Goal: Find contact information: Find contact information

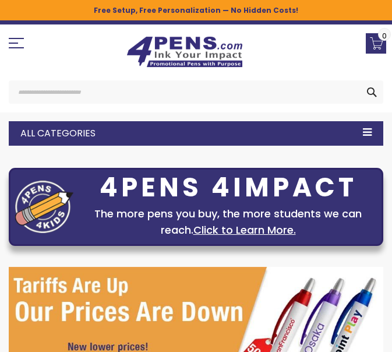
click at [9, 38] on span "Toggle Nav" at bounding box center [9, 38] width 0 height 0
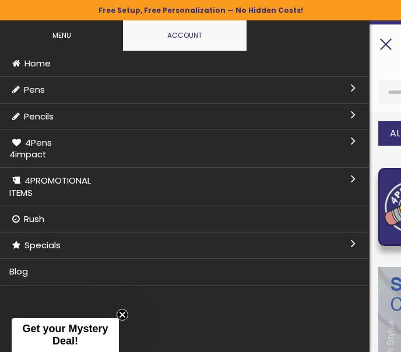
click at [382, 45] on span "Toggle Nav" at bounding box center [385, 43] width 15 height 10
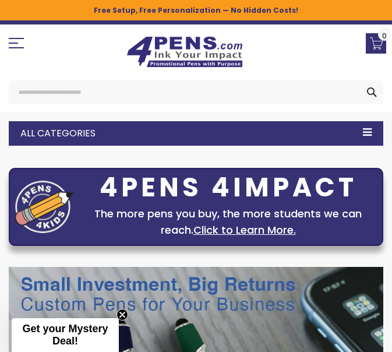
click at [367, 131] on div "All Categories" at bounding box center [196, 133] width 375 height 24
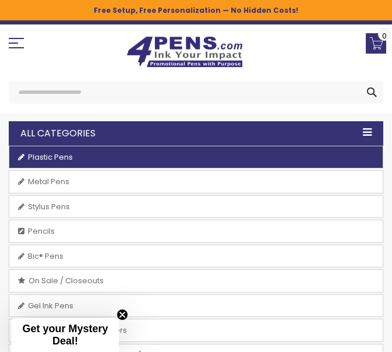
scroll to position [58, 0]
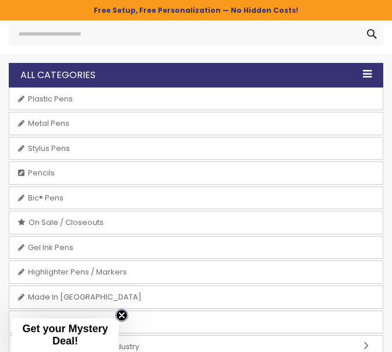
click at [117, 314] on circle "Close teaser" at bounding box center [122, 315] width 11 height 11
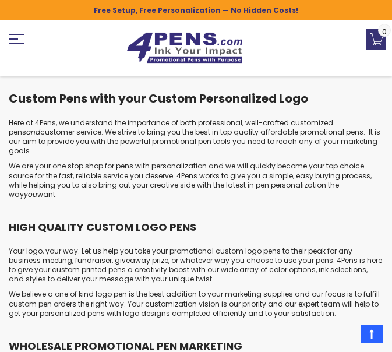
scroll to position [12553, 0]
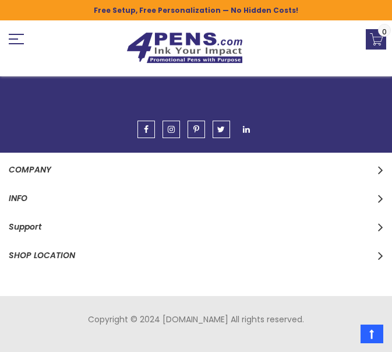
click at [244, 128] on span "linkedin" at bounding box center [246, 129] width 7 height 8
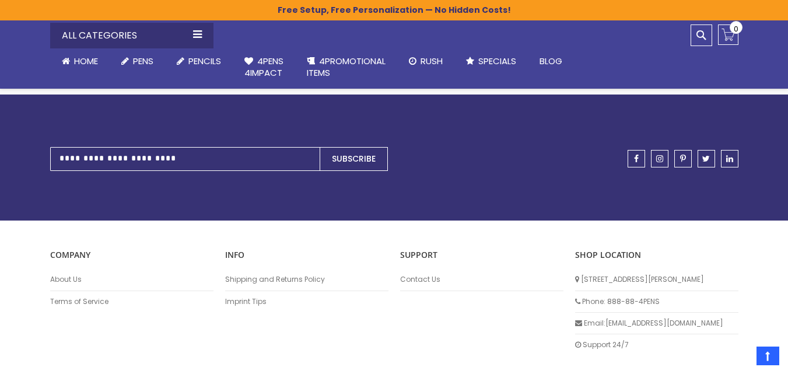
scroll to position [5824, 0]
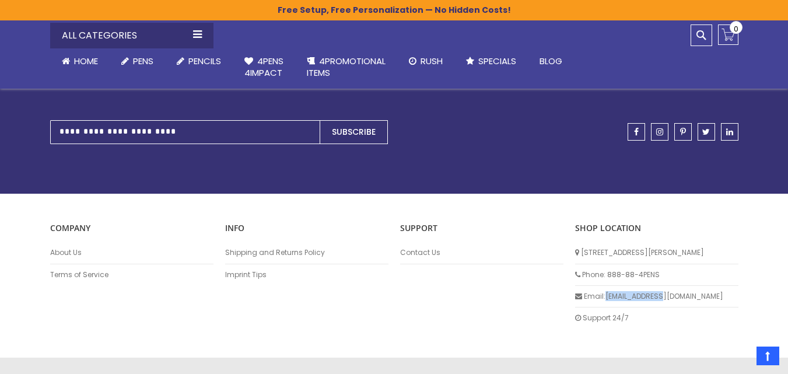
drag, startPoint x: 683, startPoint y: 264, endPoint x: 606, endPoint y: 268, distance: 77.1
click at [392, 286] on li "Email: info@4pens.com" at bounding box center [656, 297] width 163 height 22
copy li "[EMAIL_ADDRESS][DOMAIN_NAME]"
drag, startPoint x: 37, startPoint y: 199, endPoint x: 74, endPoint y: 212, distance: 38.7
click at [37, 199] on footer "Newsletter Sign Up for Our Newsletter: Subscribe facebook instagram pinterest t…" at bounding box center [394, 236] width 788 height 337
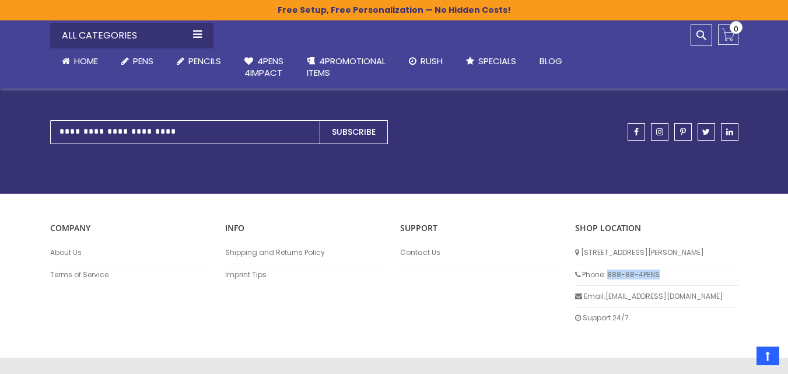
drag, startPoint x: 668, startPoint y: 242, endPoint x: 608, endPoint y: 247, distance: 60.8
click at [392, 264] on li "Phone: 888-88-4PENS" at bounding box center [656, 275] width 163 height 22
copy li "888-88-4PENS"
click at [392, 248] on link "Contact Us" at bounding box center [481, 252] width 163 height 9
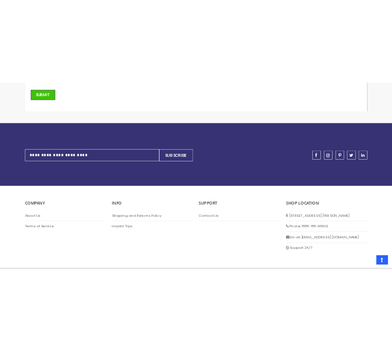
scroll to position [515, 0]
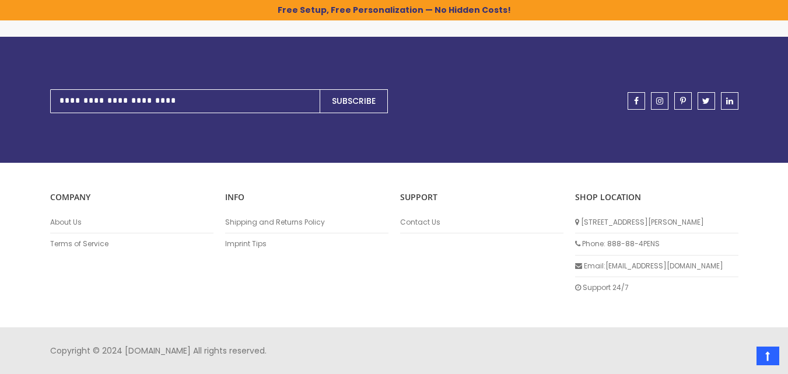
drag, startPoint x: 208, startPoint y: 67, endPoint x: 371, endPoint y: 9, distance: 173.9
click at [216, 67] on div at bounding box center [394, 54] width 688 height 35
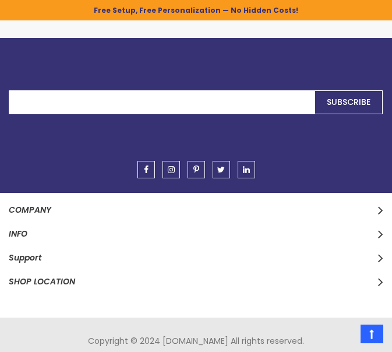
scroll to position [411, 0]
